Goal: Find specific page/section: Find specific page/section

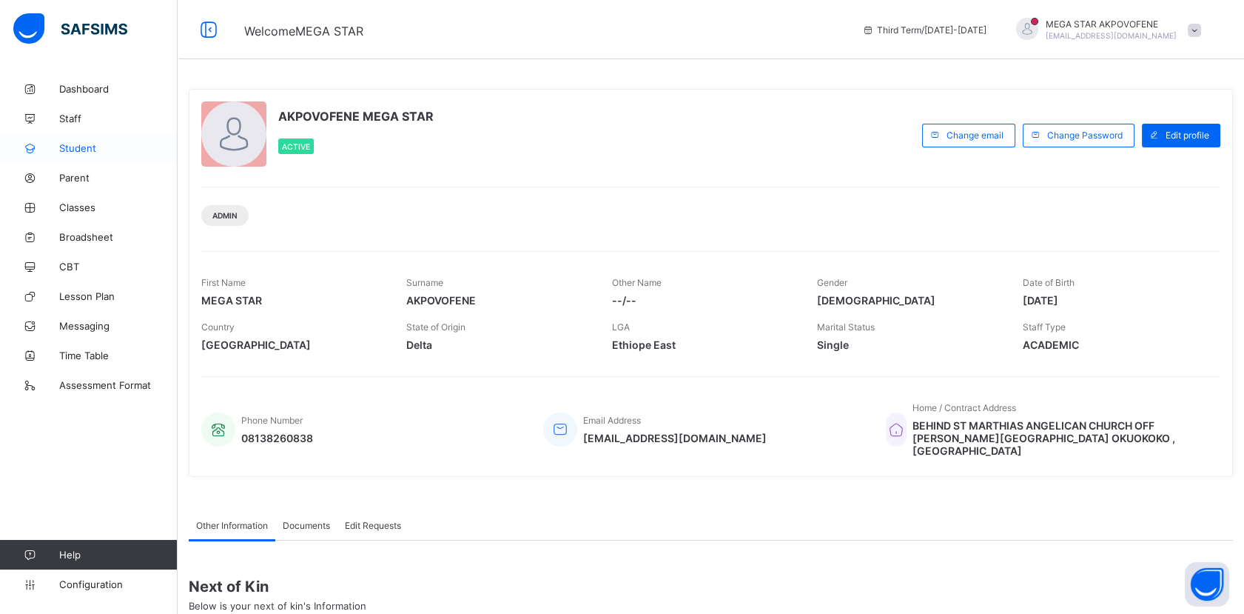
drag, startPoint x: 0, startPoint y: 0, endPoint x: 90, endPoint y: 148, distance: 173.0
click at [90, 148] on span "Student" at bounding box center [118, 148] width 118 height 12
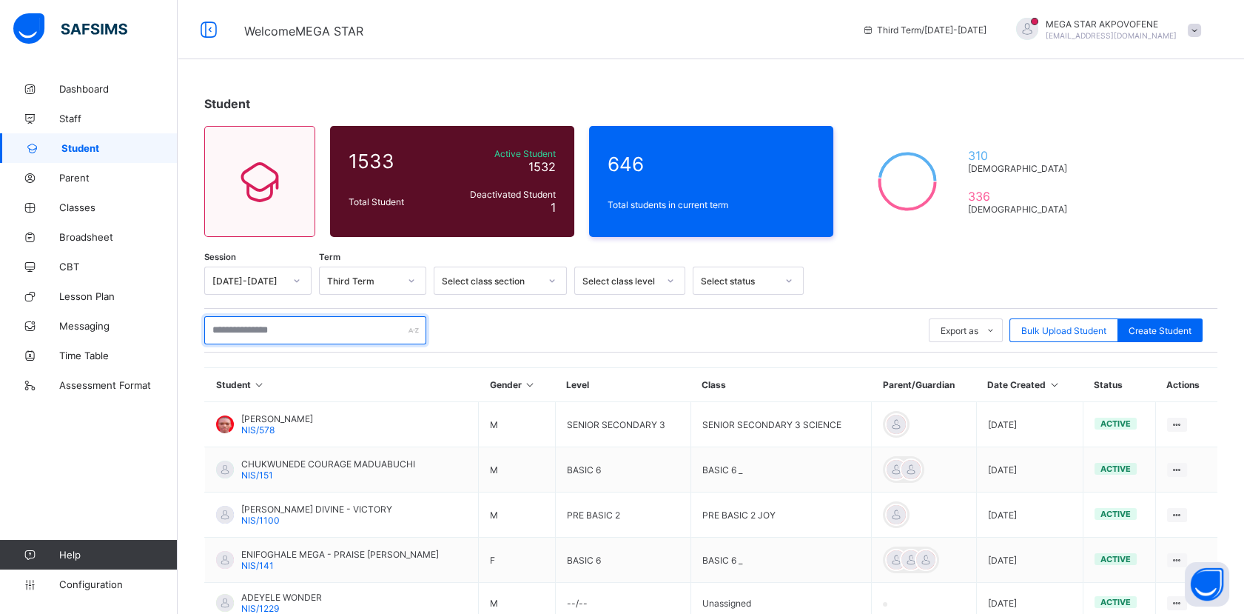
click at [237, 329] on input "text" at bounding box center [315, 330] width 222 height 28
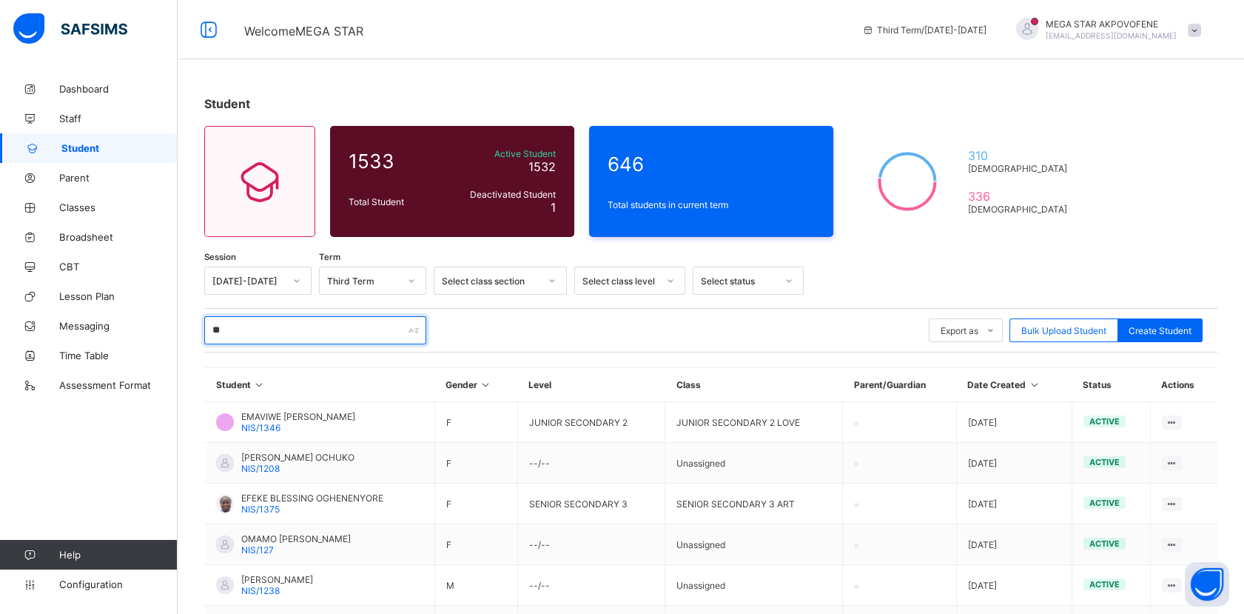
type input "*"
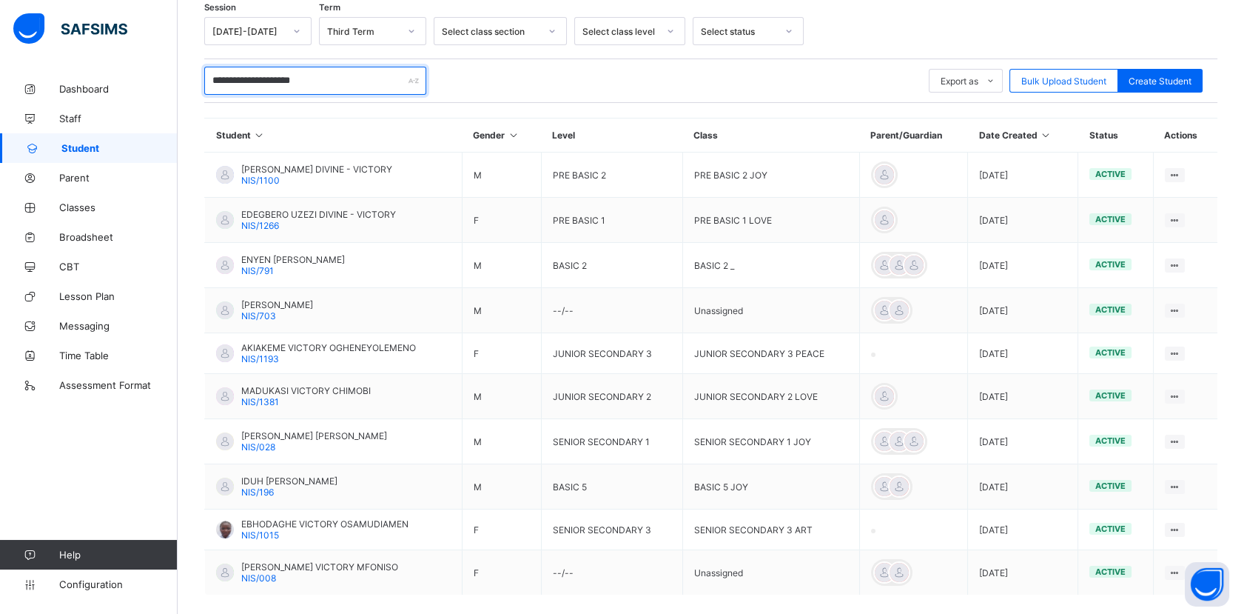
scroll to position [250, 0]
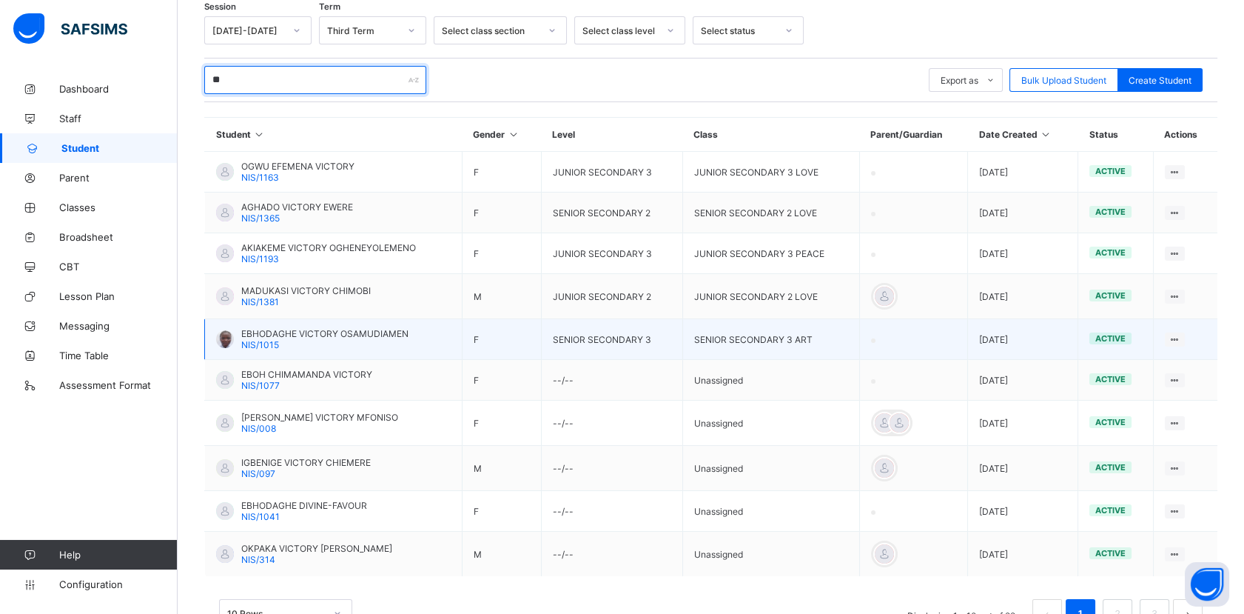
type input "*"
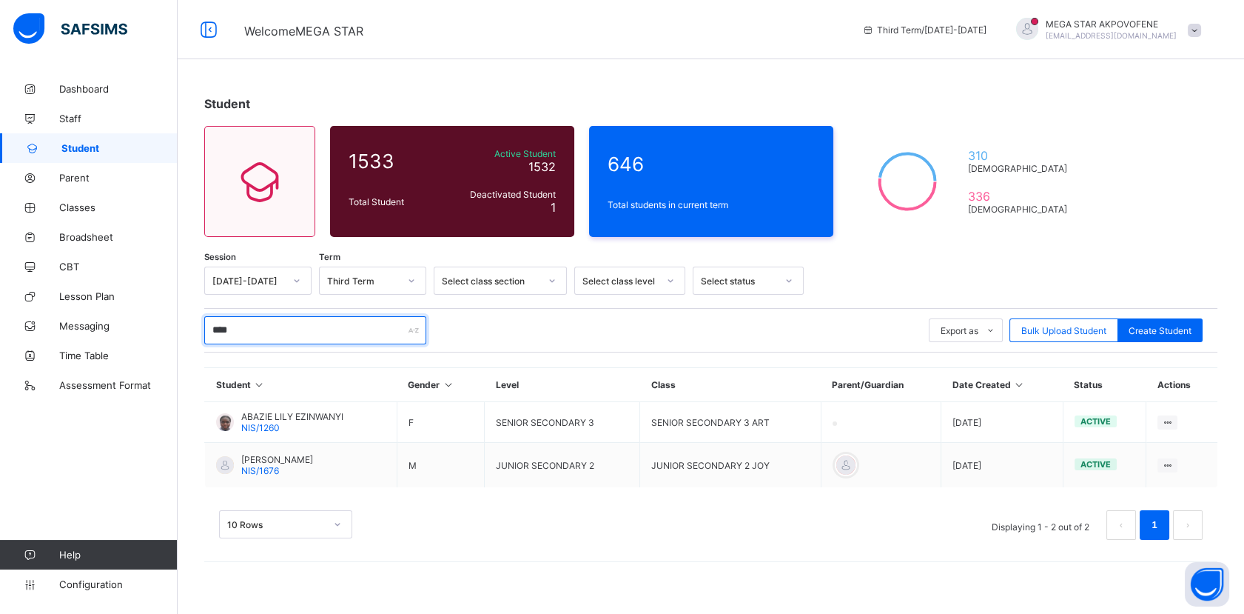
scroll to position [0, 0]
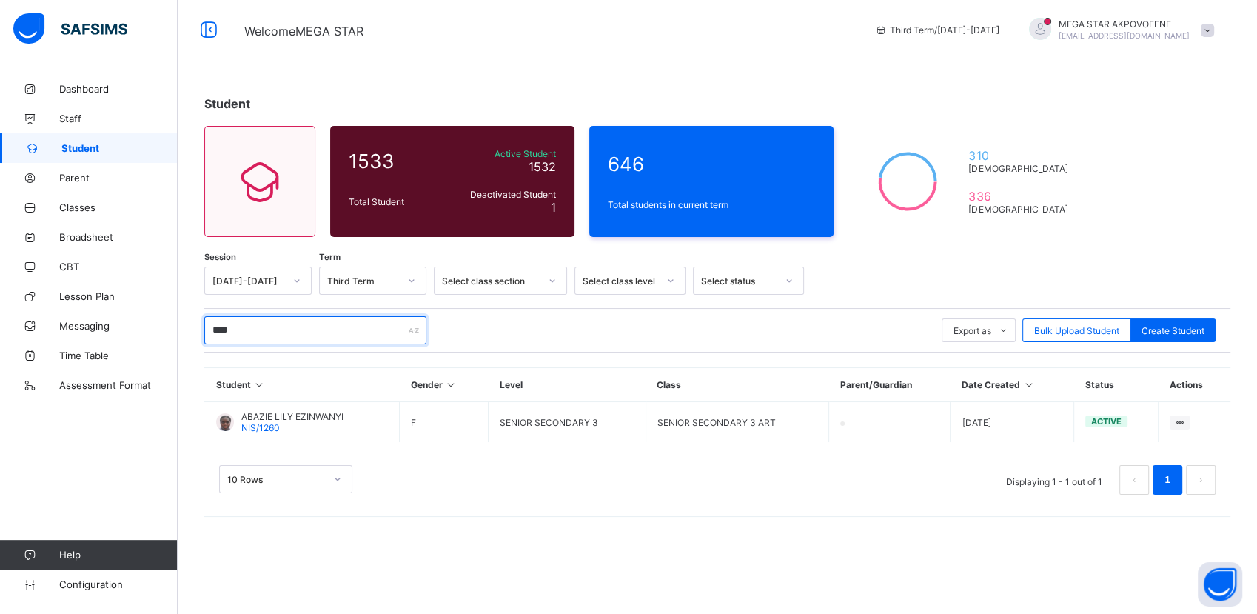
click at [289, 333] on input "****" at bounding box center [315, 330] width 222 height 28
type input "*"
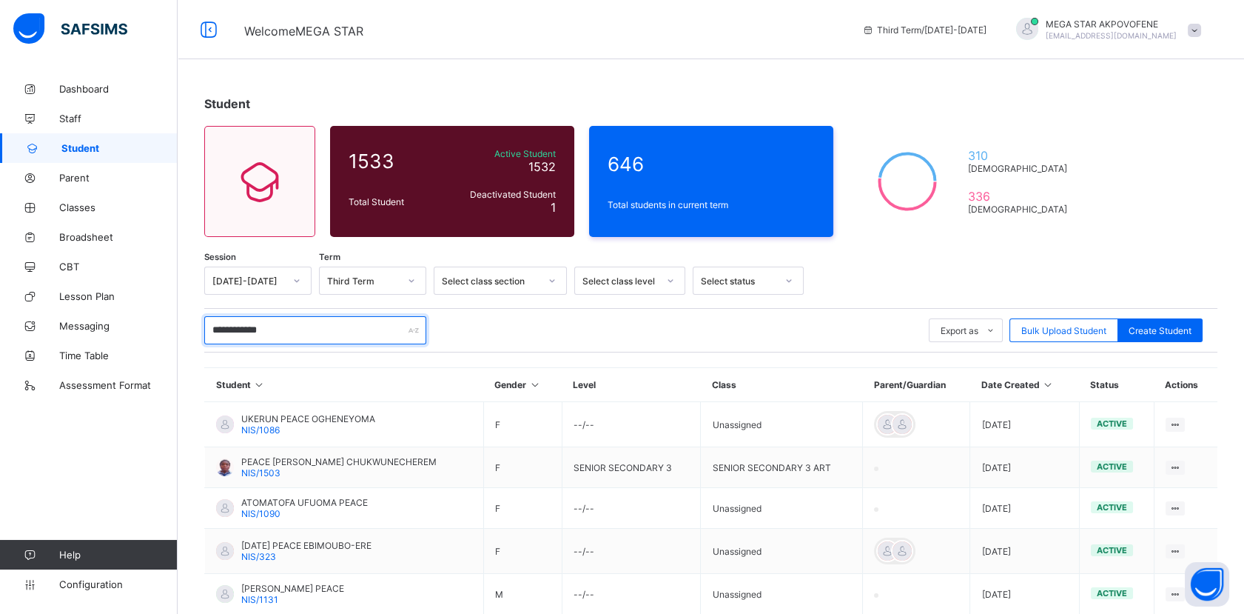
type input "**********"
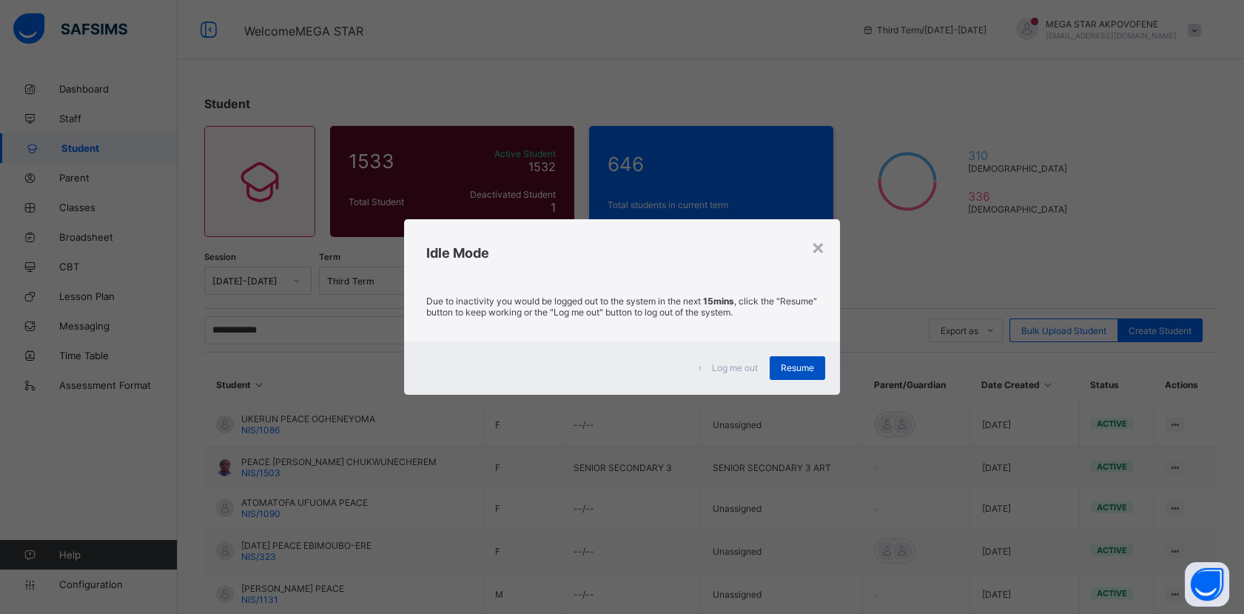
click at [794, 364] on span "Resume" at bounding box center [797, 367] width 33 height 11
